Goal: Task Accomplishment & Management: Manage account settings

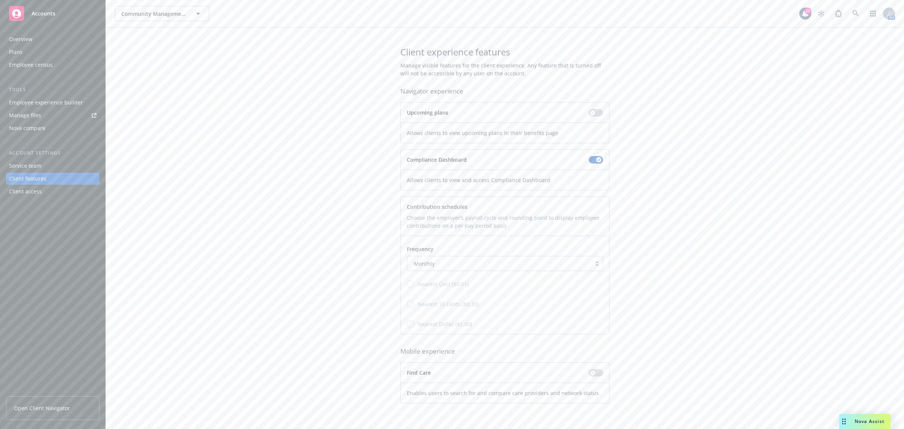
click at [854, 417] on div "Nova Assist" at bounding box center [864, 421] width 51 height 15
